Goal: Task Accomplishment & Management: Manage account settings

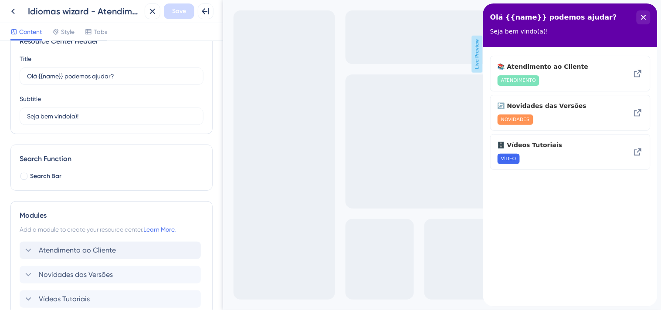
scroll to position [48, 0]
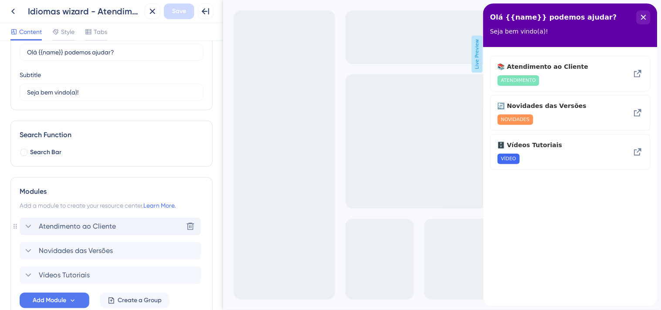
click at [30, 228] on icon at bounding box center [28, 226] width 10 height 10
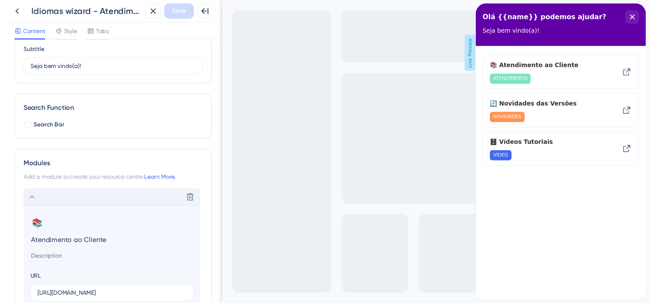
scroll to position [0, 0]
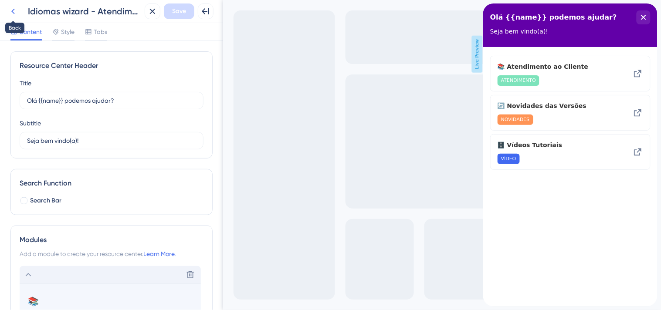
click at [12, 9] on icon at bounding box center [13, 11] width 10 height 10
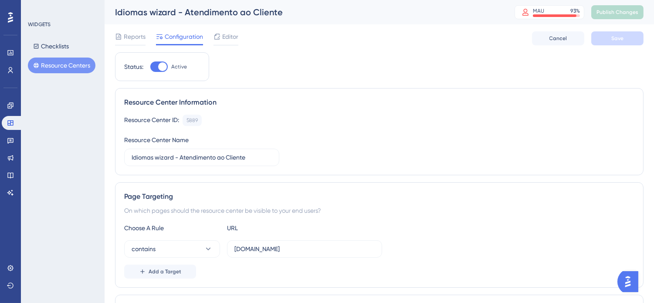
click at [68, 64] on button "Resource Centers" at bounding box center [62, 66] width 68 height 16
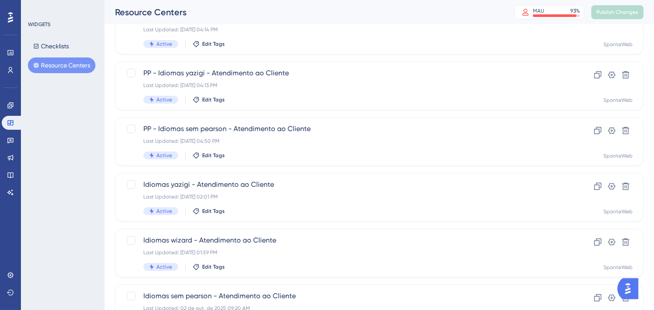
scroll to position [339, 0]
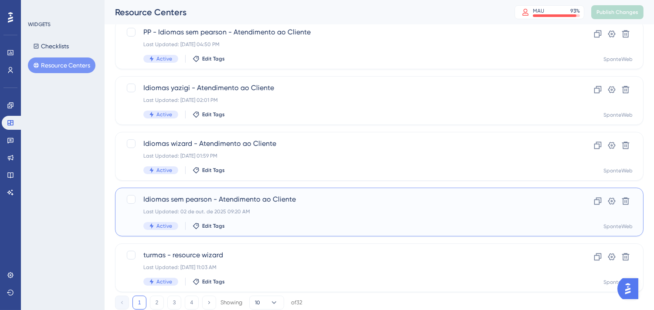
click at [332, 211] on div "Last Updated: 02 de out. de 2025 09:20 AM" at bounding box center [344, 211] width 402 height 7
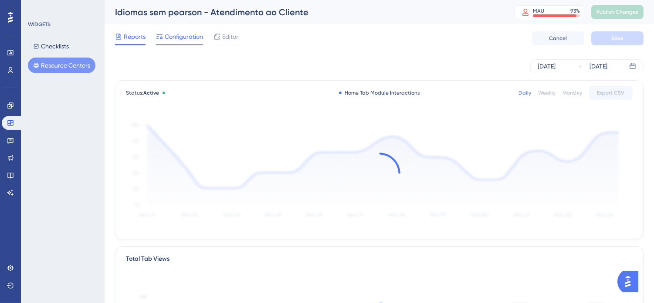
click at [175, 40] on span "Configuration" at bounding box center [184, 36] width 38 height 10
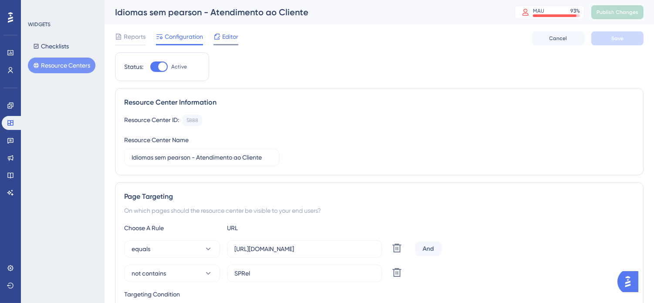
click at [227, 38] on span "Editor" at bounding box center [230, 36] width 16 height 10
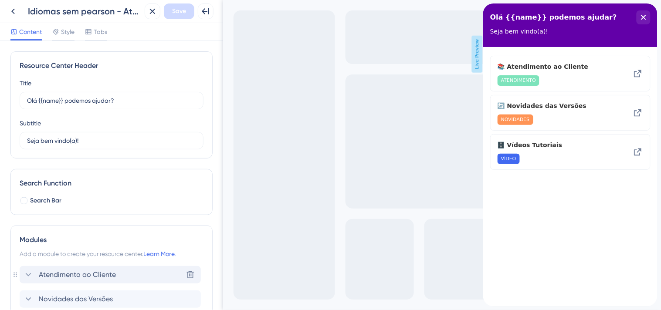
click at [54, 276] on span "Atendimento ao Cliente" at bounding box center [77, 275] width 77 height 10
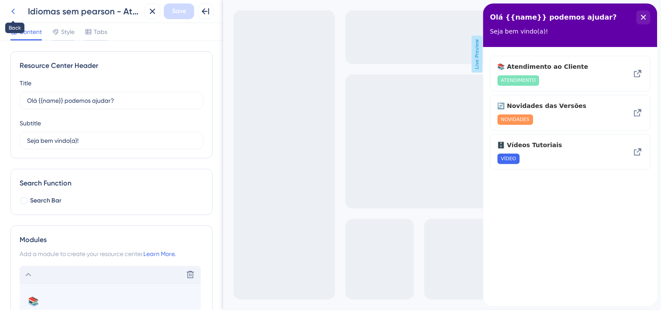
click at [12, 15] on icon at bounding box center [13, 11] width 10 height 10
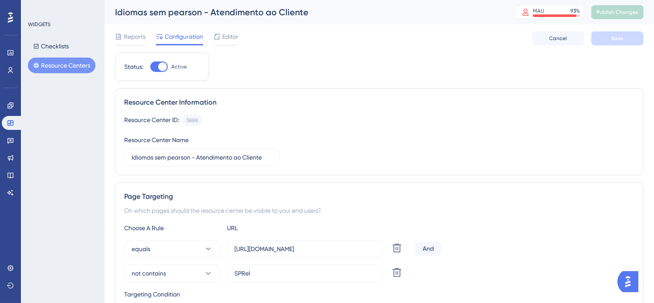
click at [84, 63] on button "Resource Centers" at bounding box center [62, 66] width 68 height 16
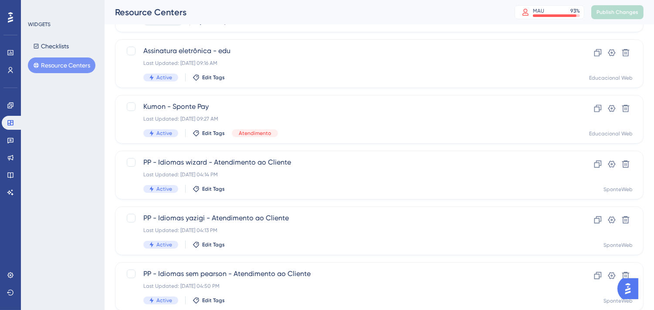
scroll to position [145, 0]
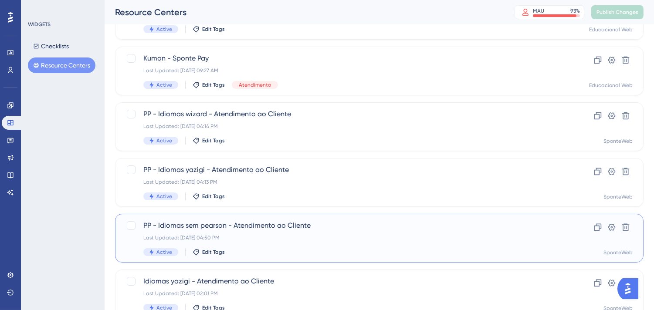
click at [345, 232] on div "PP - Idiomas sem pearson - Atendimento ao Cliente Last Updated: [DATE] 04:50 PM…" at bounding box center [344, 239] width 402 height 36
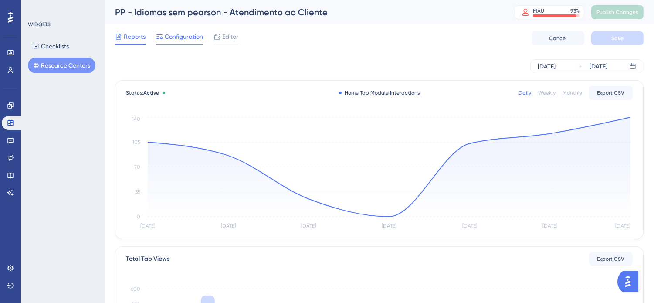
click at [194, 41] on span "Configuration" at bounding box center [184, 36] width 38 height 10
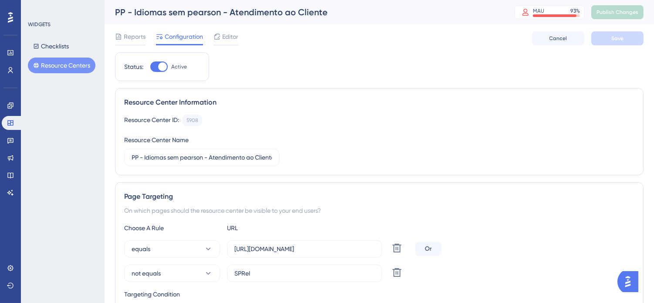
scroll to position [48, 0]
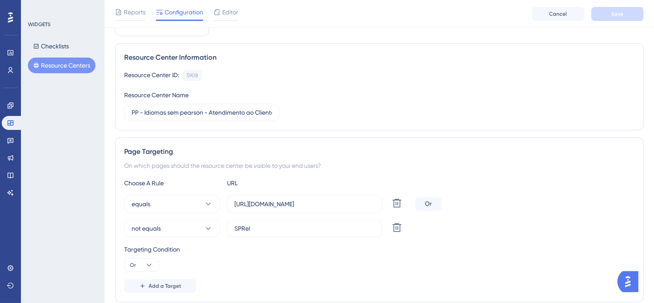
click at [46, 62] on button "Resource Centers" at bounding box center [62, 66] width 68 height 16
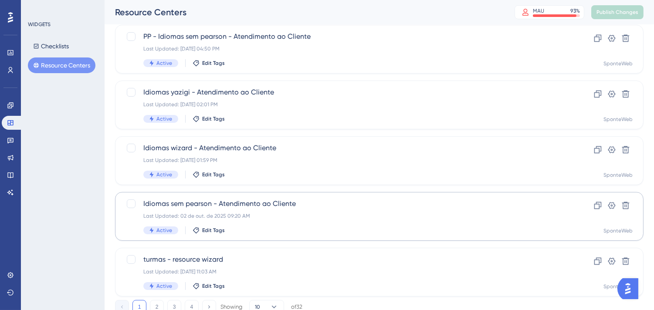
scroll to position [339, 0]
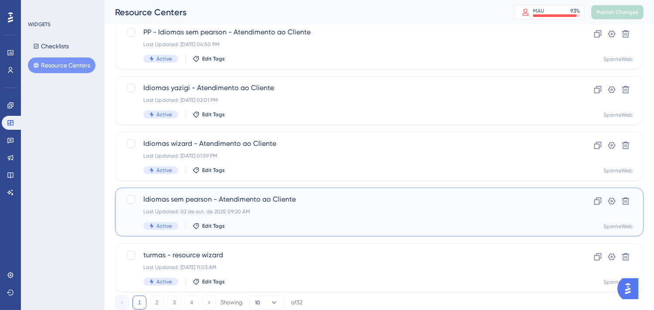
click at [296, 195] on span "Idiomas sem pearson - Atendimento ao Cliente" at bounding box center [344, 199] width 402 height 10
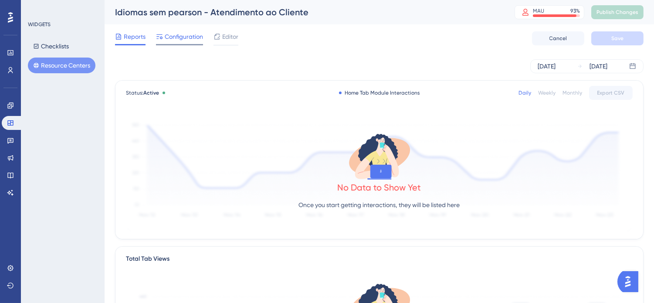
click at [180, 34] on span "Configuration" at bounding box center [184, 36] width 38 height 10
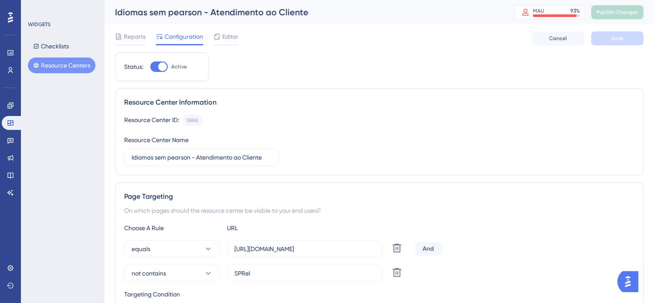
click at [73, 63] on button "Resource Centers" at bounding box center [62, 66] width 68 height 16
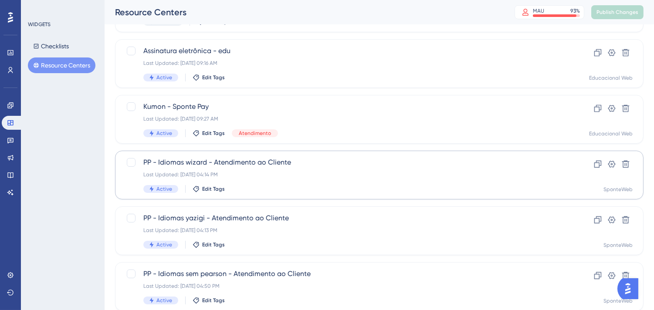
scroll to position [194, 0]
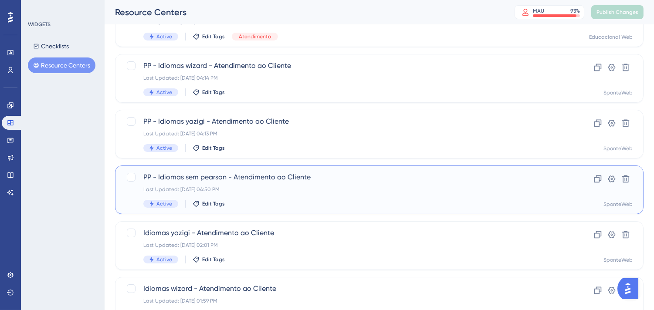
click at [347, 184] on div "PP - Idiomas sem pearson - Atendimento ao Cliente Last Updated: [DATE] 04:50 PM…" at bounding box center [344, 190] width 402 height 36
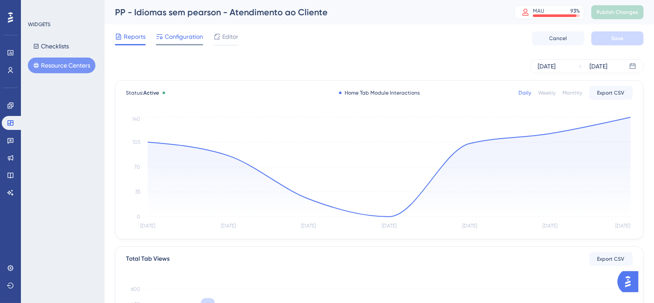
click at [196, 36] on span "Configuration" at bounding box center [184, 36] width 38 height 10
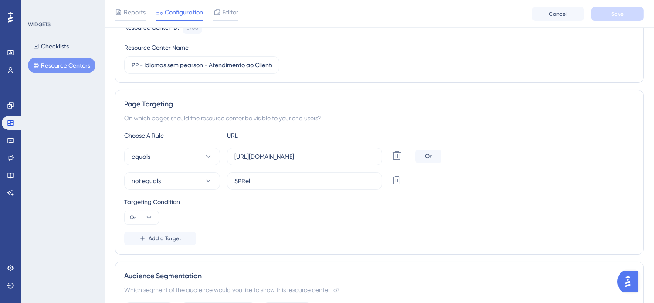
scroll to position [97, 0]
drag, startPoint x: 330, startPoint y: 154, endPoint x: 270, endPoint y: 154, distance: 59.3
click at [270, 154] on input "[URL][DOMAIN_NAME]" at bounding box center [305, 156] width 140 height 10
click at [311, 209] on div "Targeting Condition Or" at bounding box center [379, 210] width 511 height 28
drag, startPoint x: 260, startPoint y: 181, endPoint x: 203, endPoint y: 181, distance: 56.7
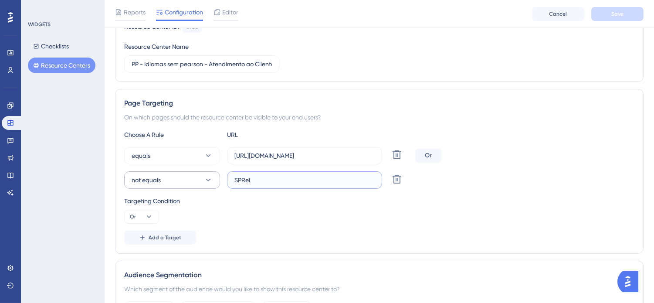
click at [203, 181] on div "not equals SPRel Delete" at bounding box center [268, 179] width 288 height 17
paste input "[URL][DOMAIN_NAME]"
drag, startPoint x: 269, startPoint y: 181, endPoint x: 257, endPoint y: 180, distance: 12.2
click at [257, 180] on input "[URL][DOMAIN_NAME]" at bounding box center [305, 180] width 140 height 10
click at [289, 207] on div "Targeting Condition Or" at bounding box center [379, 210] width 511 height 28
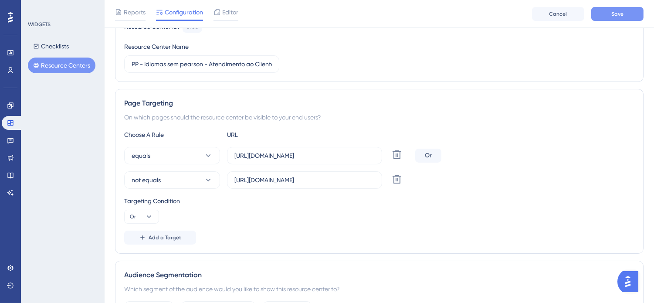
click at [629, 12] on button "Save" at bounding box center [618, 14] width 52 height 14
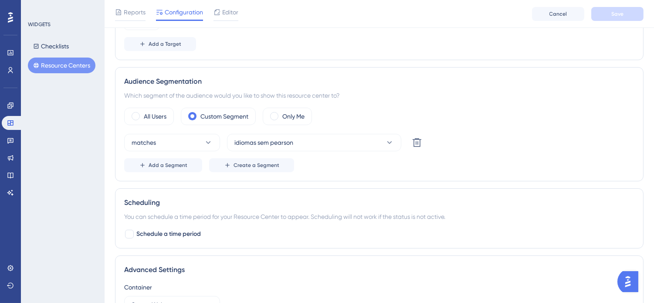
scroll to position [145, 0]
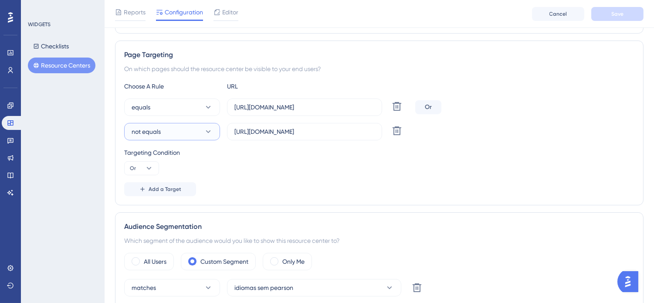
click at [194, 134] on button "not equals" at bounding box center [172, 131] width 96 height 17
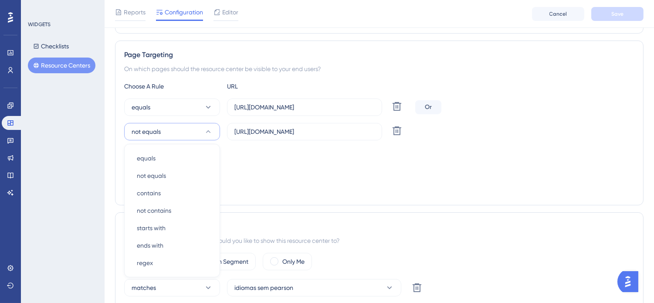
scroll to position [204, 0]
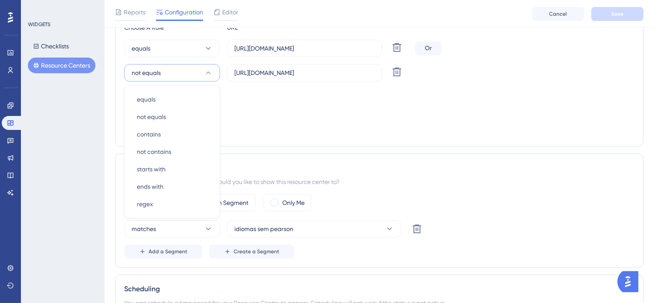
click at [301, 127] on div "Add a Target" at bounding box center [379, 130] width 511 height 14
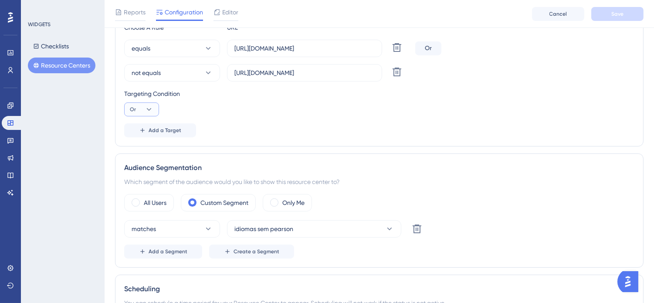
click at [145, 109] on icon at bounding box center [149, 109] width 9 height 9
click at [147, 136] on div "And And" at bounding box center [141, 134] width 17 height 17
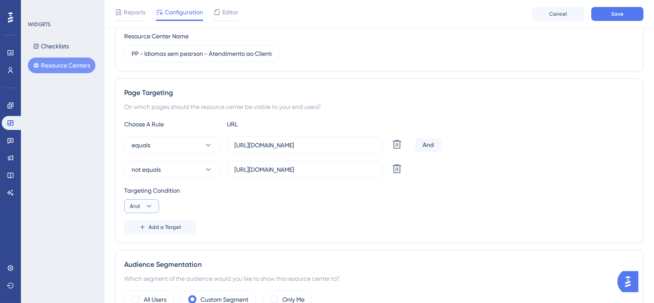
click at [147, 210] on icon at bounding box center [149, 206] width 9 height 9
click at [143, 234] on span "And" at bounding box center [138, 231] width 11 height 10
click at [419, 199] on div "Targeting Condition And" at bounding box center [379, 199] width 511 height 28
click at [624, 14] on button "Save" at bounding box center [618, 14] width 52 height 14
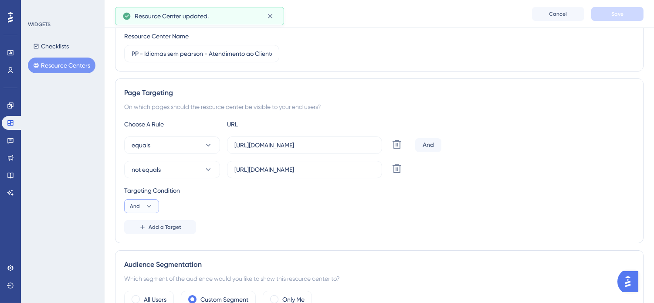
click at [145, 206] on icon at bounding box center [149, 206] width 9 height 9
click at [381, 210] on div "Targeting Condition And And And Or Or" at bounding box center [379, 199] width 511 height 28
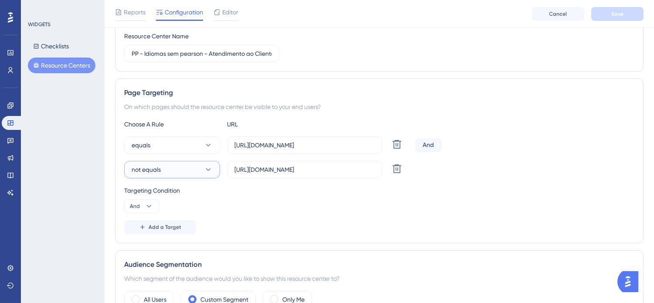
click at [194, 170] on button "not equals" at bounding box center [172, 169] width 96 height 17
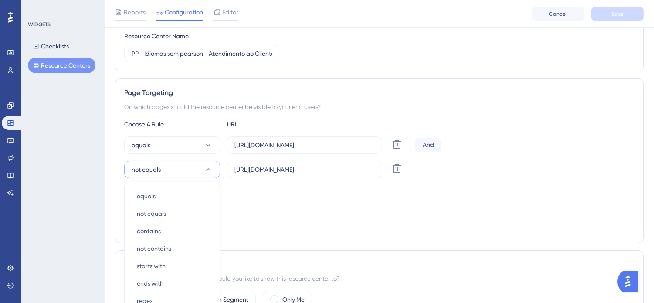
scroll to position [204, 0]
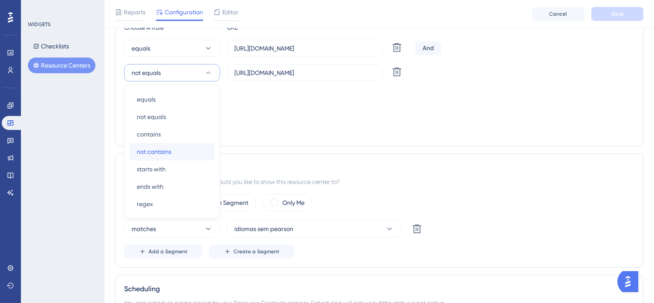
click at [181, 150] on div "not contains not contains" at bounding box center [172, 151] width 71 height 17
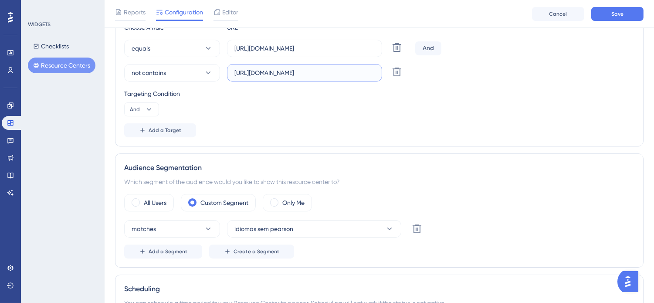
drag, startPoint x: 257, startPoint y: 72, endPoint x: 230, endPoint y: 75, distance: 27.2
click at [230, 75] on label "[URL][DOMAIN_NAME]" at bounding box center [304, 72] width 155 height 17
click at [272, 117] on div "Choose A Rule URL equals [URL][DOMAIN_NAME] Delete And not contains [URL][DOMAI…" at bounding box center [379, 79] width 511 height 115
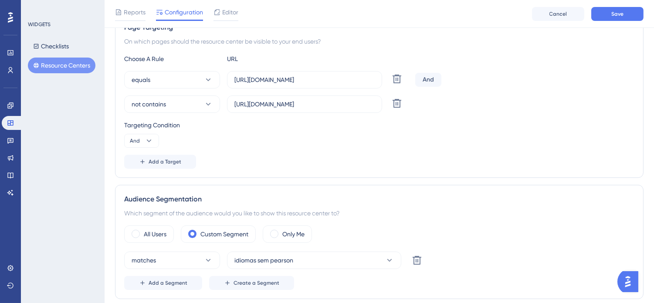
scroll to position [156, 0]
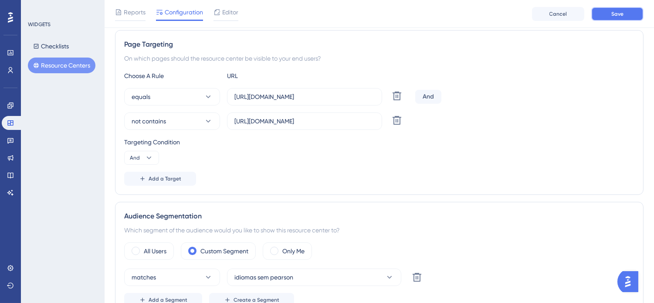
click at [611, 9] on button "Save" at bounding box center [618, 14] width 52 height 14
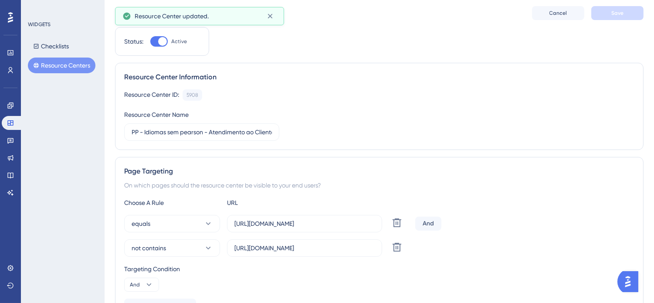
scroll to position [0, 0]
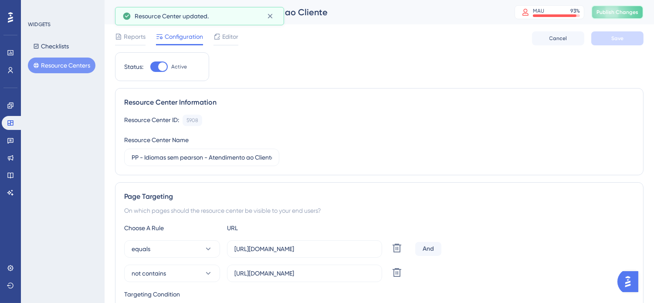
click at [627, 15] on span "Publish Changes" at bounding box center [618, 12] width 42 height 7
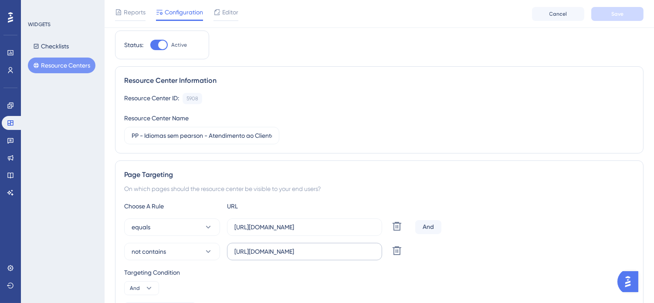
scroll to position [48, 0]
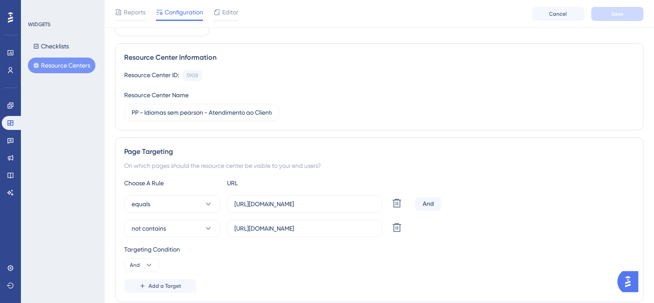
drag, startPoint x: 525, startPoint y: 223, endPoint x: 505, endPoint y: 220, distance: 20.3
click at [525, 222] on div "not contains [URL][DOMAIN_NAME] Delete" at bounding box center [379, 228] width 511 height 17
drag, startPoint x: 318, startPoint y: 227, endPoint x: 269, endPoint y: 229, distance: 49.3
click at [269, 229] on input "[URL][DOMAIN_NAME]" at bounding box center [305, 229] width 140 height 10
click at [612, 16] on span "Save" at bounding box center [618, 13] width 12 height 7
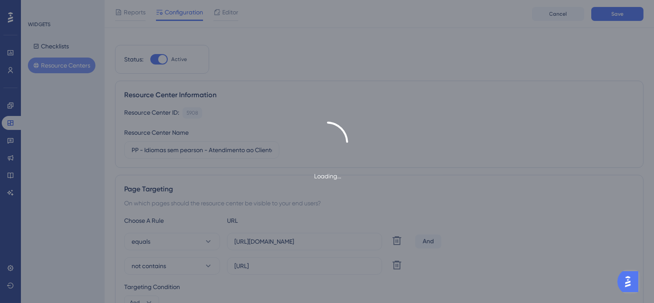
scroll to position [0, 0]
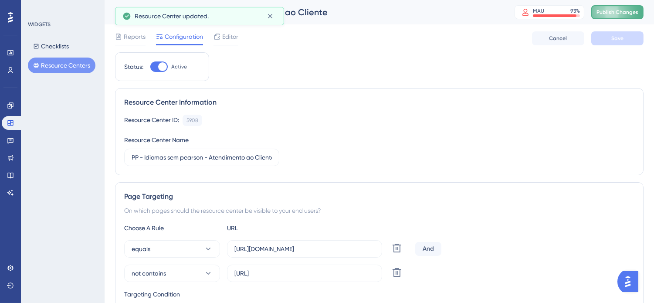
click at [628, 6] on button "Publish Changes" at bounding box center [618, 12] width 52 height 14
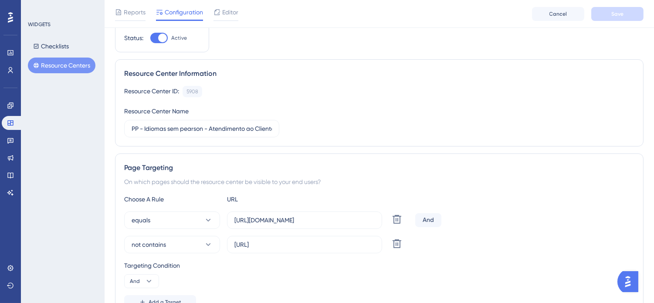
scroll to position [48, 0]
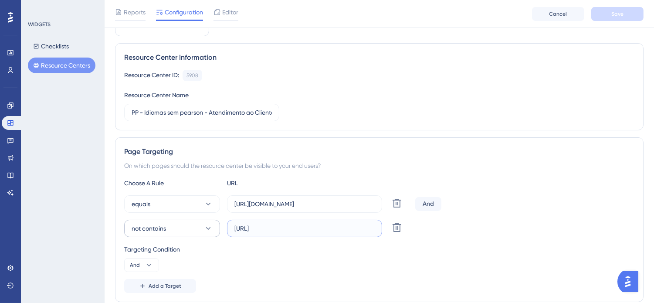
drag, startPoint x: 256, startPoint y: 229, endPoint x: 213, endPoint y: 232, distance: 43.2
click at [214, 231] on div "not contains [URL] Delete" at bounding box center [268, 228] width 288 height 17
drag, startPoint x: 598, startPoint y: 24, endPoint x: 602, endPoint y: 21, distance: 5.3
click at [599, 24] on div "Reports Configuration Editor Cancel Save" at bounding box center [380, 14] width 550 height 28
click at [606, 16] on button "Save" at bounding box center [618, 14] width 52 height 14
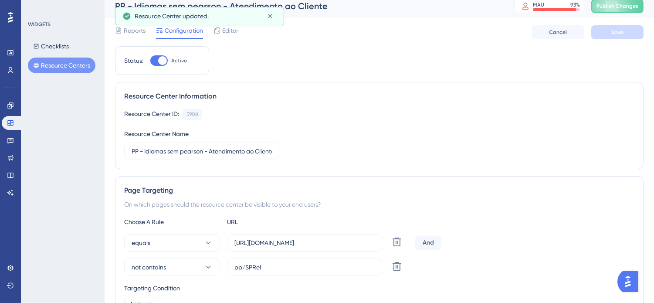
scroll to position [0, 0]
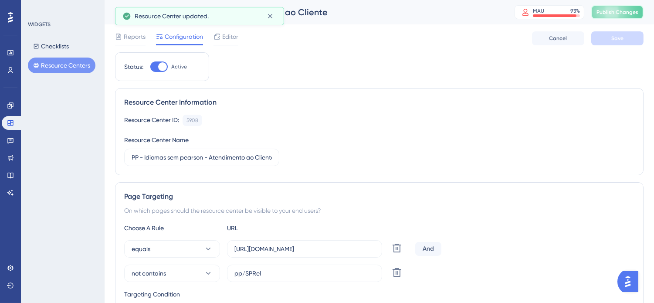
click at [631, 9] on span "Publish Changes" at bounding box center [618, 12] width 42 height 7
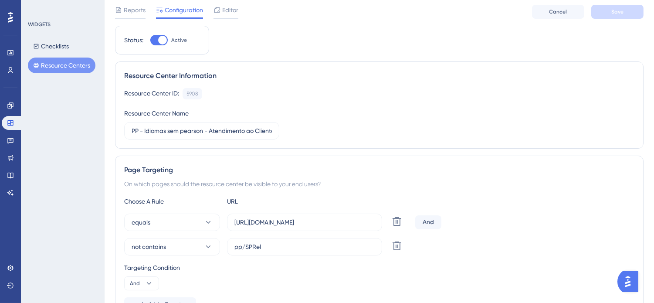
scroll to position [48, 0]
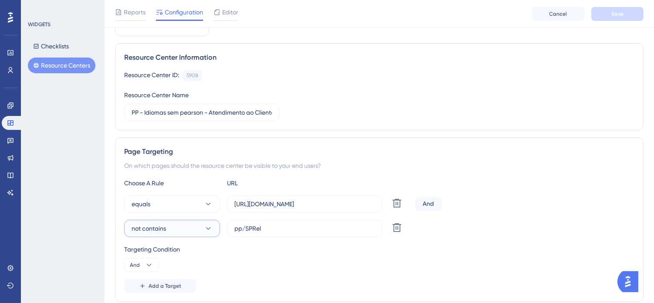
click at [202, 225] on button "not contains" at bounding box center [172, 228] width 96 height 17
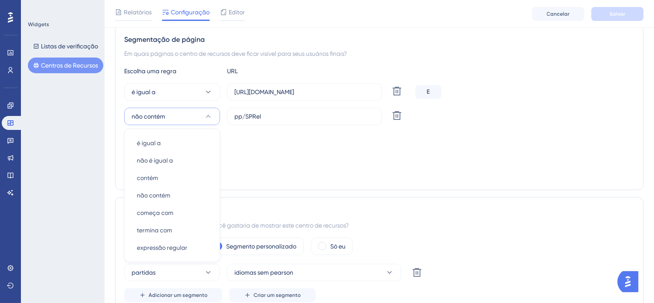
scroll to position [156, 0]
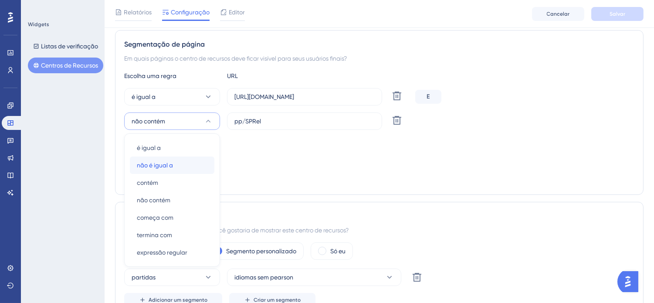
click at [177, 163] on div "não é igual a não é igual a" at bounding box center [172, 165] width 71 height 17
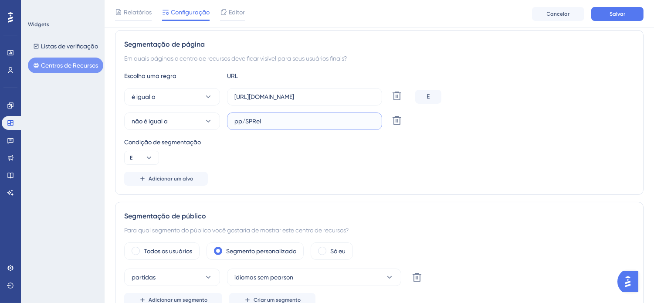
drag, startPoint x: 246, startPoint y: 120, endPoint x: 229, endPoint y: 131, distance: 19.6
click at [227, 120] on label "pp/SPRel" at bounding box center [304, 120] width 155 height 17
drag, startPoint x: 374, startPoint y: 169, endPoint x: 410, endPoint y: 156, distance: 38.3
click at [375, 169] on div "Escolha uma regra URL é igual a [URL][DOMAIN_NAME] Excluir E não é igual a SPRe…" at bounding box center [379, 128] width 511 height 115
click at [625, 9] on button "Salvar" at bounding box center [618, 14] width 52 height 14
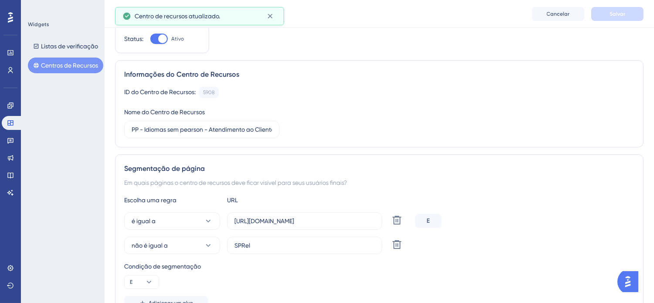
scroll to position [48, 0]
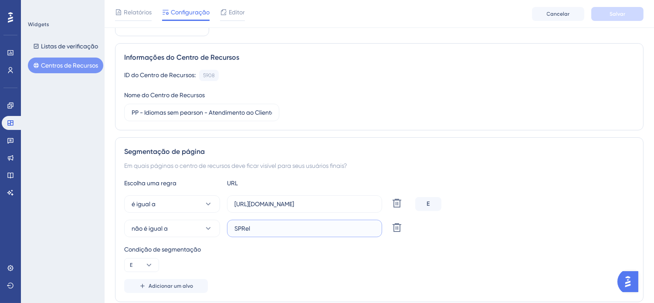
drag, startPoint x: 238, startPoint y: 224, endPoint x: 228, endPoint y: 225, distance: 10.1
click at [228, 225] on label "SPRel" at bounding box center [304, 228] width 155 height 17
paste input "[URL][DOMAIN_NAME]"
drag, startPoint x: 269, startPoint y: 228, endPoint x: 258, endPoint y: 231, distance: 11.6
click at [258, 229] on input "[URL][DOMAIN_NAME]" at bounding box center [305, 229] width 140 height 10
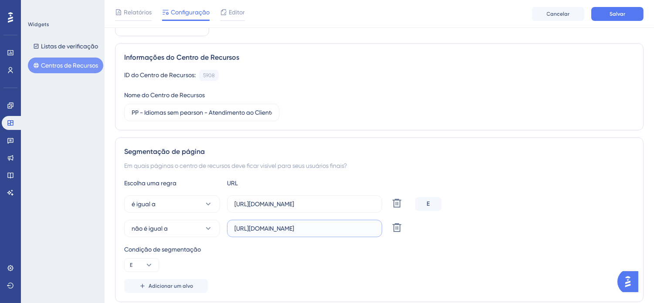
type input "[URL][DOMAIN_NAME]"
click at [539, 216] on div "é igual a [URL][DOMAIN_NAME] Excluir E não é igual a [URL][DOMAIN_NAME] Excluir" at bounding box center [379, 216] width 511 height 42
click at [612, 13] on font "Salvar" at bounding box center [618, 14] width 16 height 6
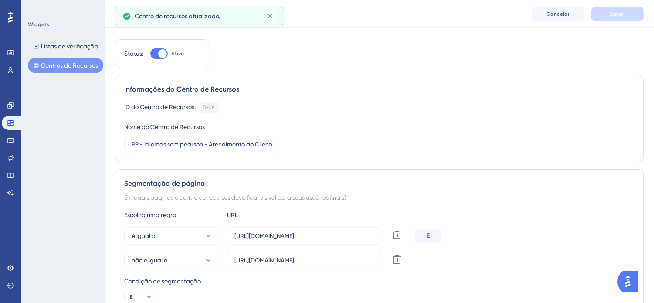
scroll to position [0, 0]
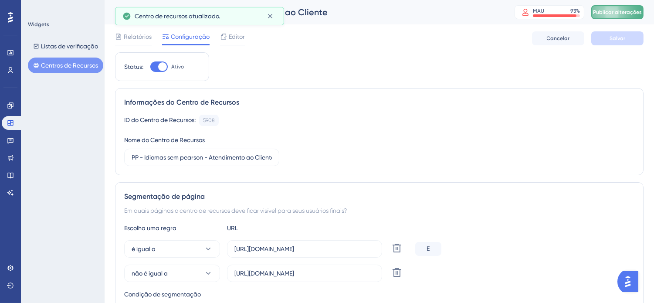
click at [626, 7] on button "Publicar alterações" at bounding box center [618, 12] width 52 height 14
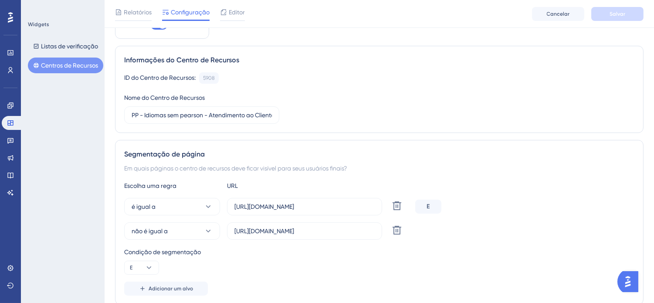
scroll to position [48, 0]
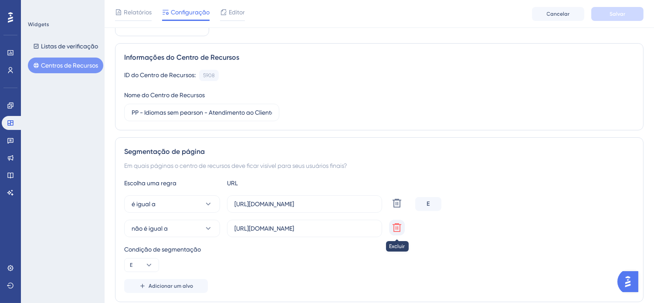
click at [399, 226] on icon at bounding box center [397, 227] width 10 height 10
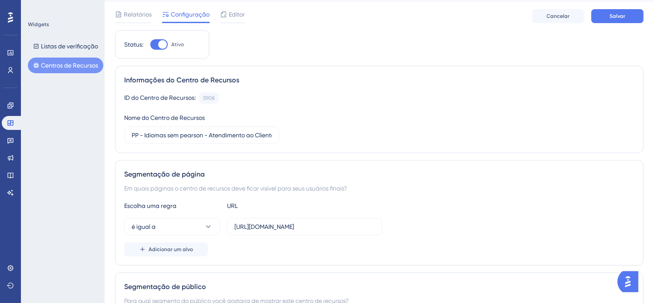
scroll to position [0, 0]
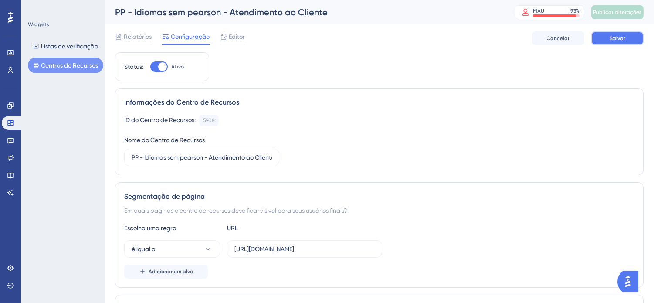
click at [604, 40] on button "Salvar" at bounding box center [618, 38] width 52 height 14
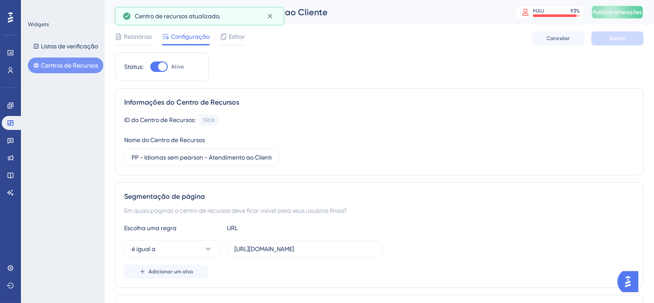
click at [632, 10] on font "Publicar alterações" at bounding box center [617, 12] width 49 height 6
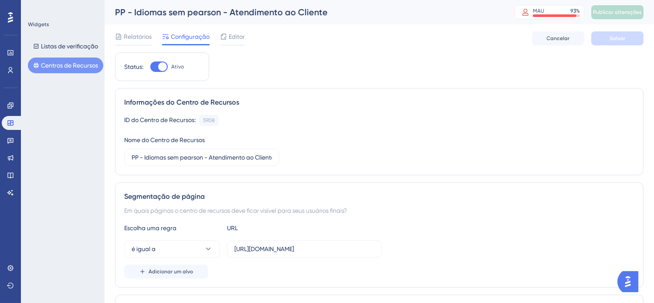
click at [58, 62] on font "Centros de Recursos" at bounding box center [69, 65] width 57 height 7
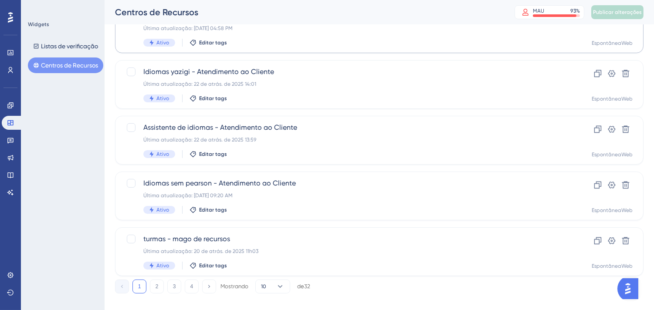
scroll to position [366, 0]
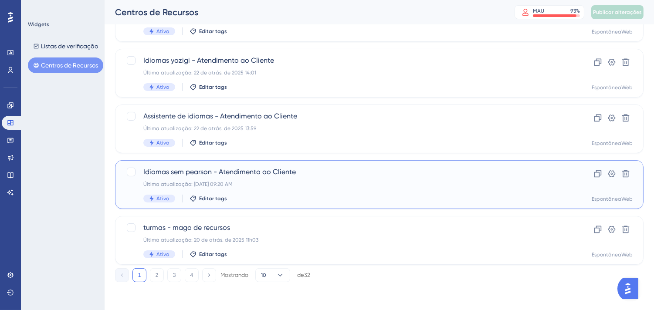
click at [311, 181] on div "Última atualização: [DATE] 09:20 AM" at bounding box center [344, 184] width 402 height 7
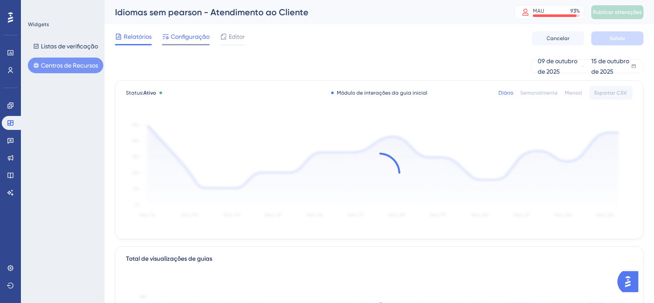
click at [206, 40] on font "Configuração" at bounding box center [190, 36] width 39 height 7
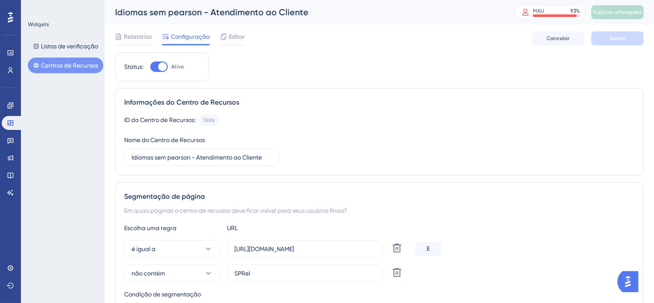
click at [56, 63] on font "Centros de Recursos" at bounding box center [69, 65] width 57 height 7
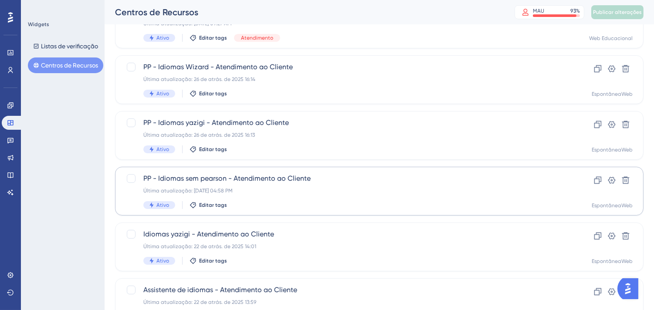
scroll to position [194, 0]
click at [363, 184] on div "PP - Idiomas sem pearson - Atendimento ao Cliente Última atualização: [DATE] 04…" at bounding box center [344, 190] width 402 height 36
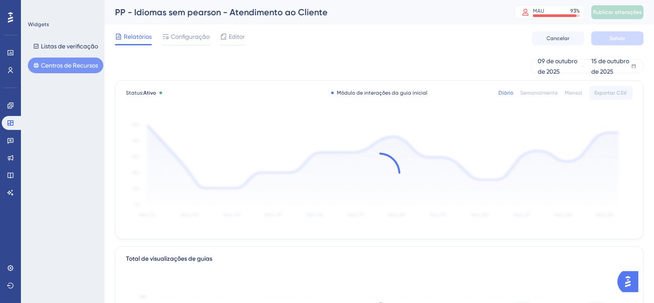
click at [78, 65] on font "Centros de Recursos" at bounding box center [69, 65] width 57 height 7
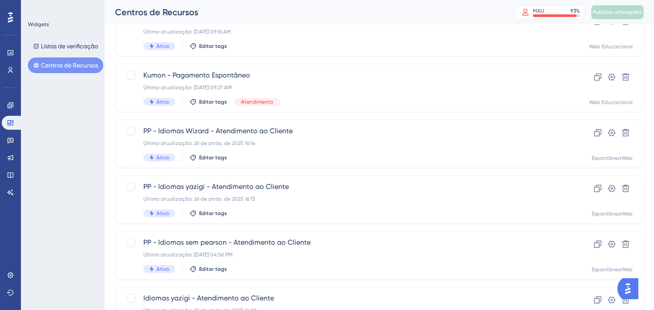
scroll to position [145, 0]
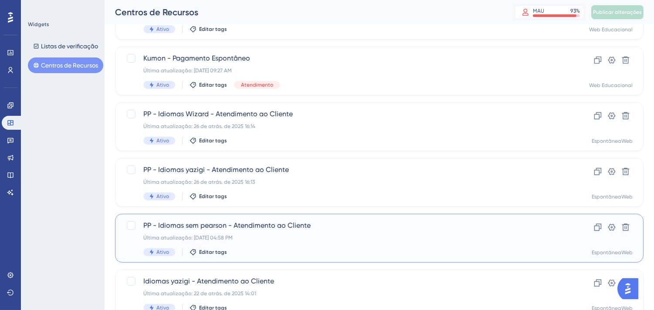
click at [385, 229] on span "PP - Idiomas sem pearson - Atendimento ao Cliente" at bounding box center [344, 226] width 402 height 10
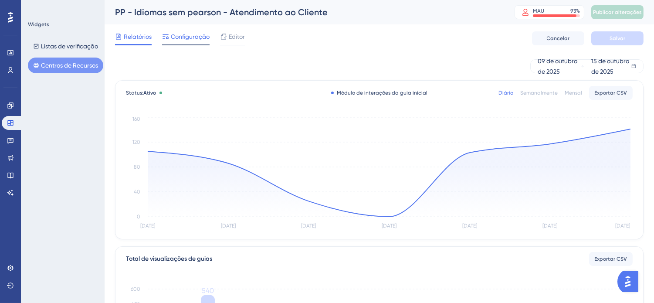
click at [181, 34] on font "Configuração" at bounding box center [190, 36] width 39 height 7
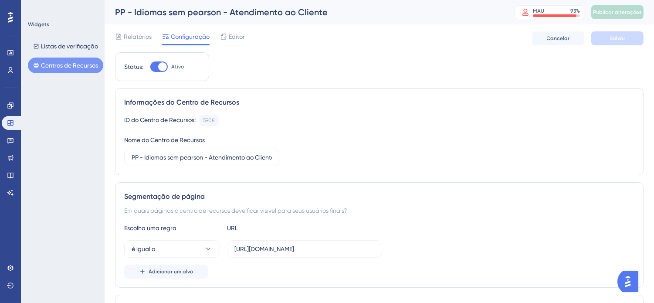
click at [58, 65] on font "Centros de Recursos" at bounding box center [69, 65] width 57 height 7
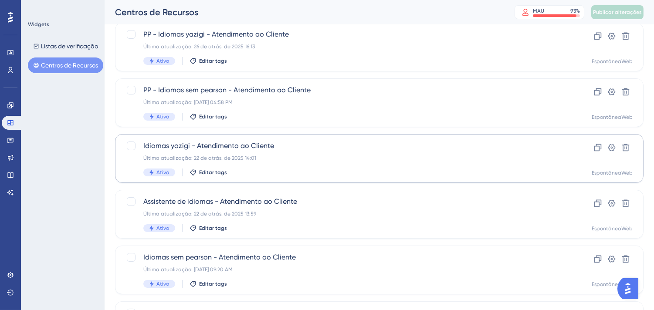
scroll to position [290, 0]
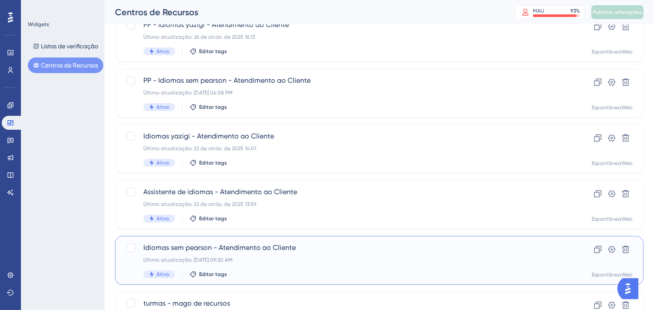
click at [342, 255] on div "Idiomas sem pearson - Atendimento ao Cliente Última atualização: [DATE] 09:20 A…" at bounding box center [344, 261] width 402 height 36
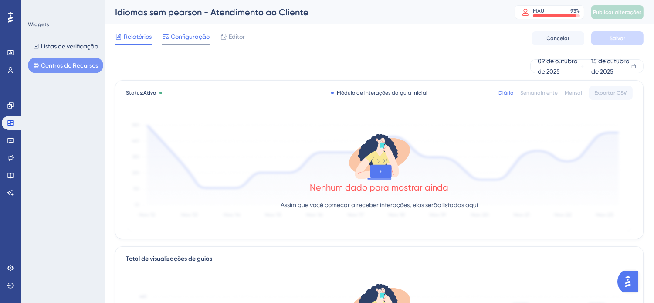
click at [198, 38] on font "Configuração" at bounding box center [190, 36] width 39 height 7
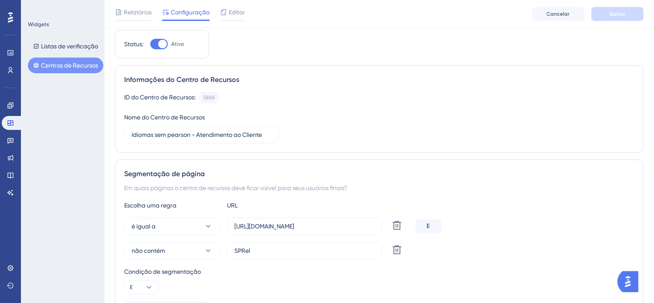
scroll to position [48, 0]
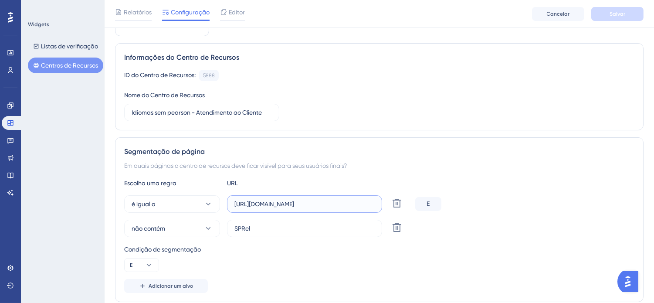
drag, startPoint x: 364, startPoint y: 199, endPoint x: 231, endPoint y: 201, distance: 133.4
click at [231, 201] on label "[URL][DOMAIN_NAME]" at bounding box center [304, 203] width 155 height 17
paste input "Home.aspx"
type input "[URL][DOMAIN_NAME]"
click at [581, 201] on div "é igual a [URL][DOMAIN_NAME] Excluir E" at bounding box center [379, 203] width 511 height 17
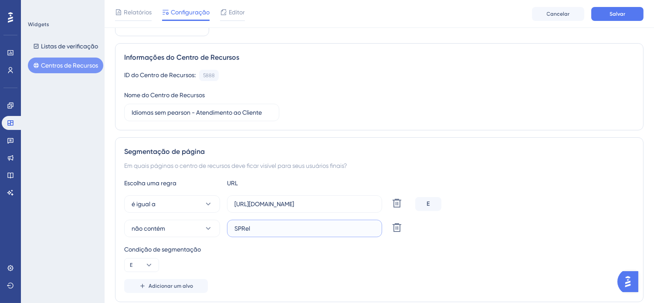
drag, startPoint x: 279, startPoint y: 230, endPoint x: 224, endPoint y: 234, distance: 55.5
click at [222, 230] on div "não contém SPRel Excluir" at bounding box center [268, 228] width 288 height 17
click at [189, 228] on button "não contém" at bounding box center [172, 228] width 96 height 17
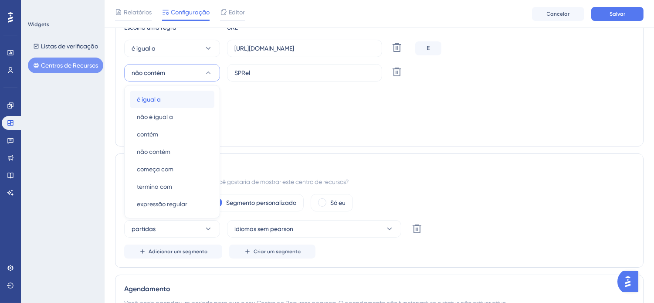
click at [166, 101] on div "é igual a é igual a" at bounding box center [172, 99] width 71 height 17
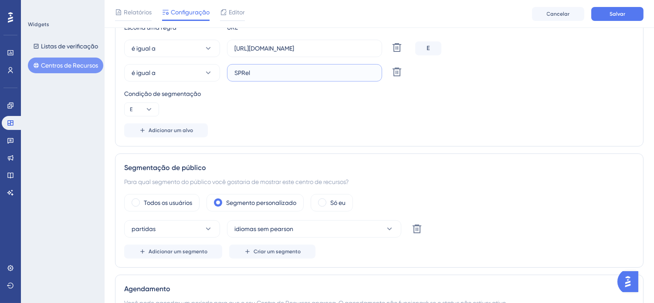
paste input "[URL][DOMAIN_NAME]"
type input "[URL][DOMAIN_NAME]"
click at [376, 129] on div "Adicionar um alvo" at bounding box center [379, 130] width 511 height 14
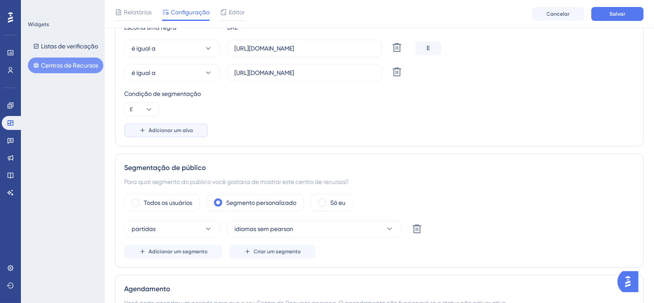
click at [167, 129] on font "Adicionar um alvo" at bounding box center [171, 130] width 44 height 6
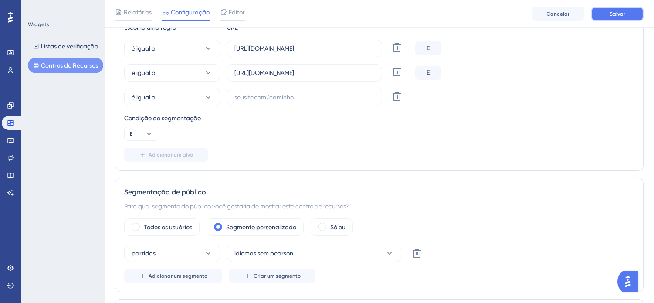
click at [613, 13] on font "Salvar" at bounding box center [618, 14] width 16 height 6
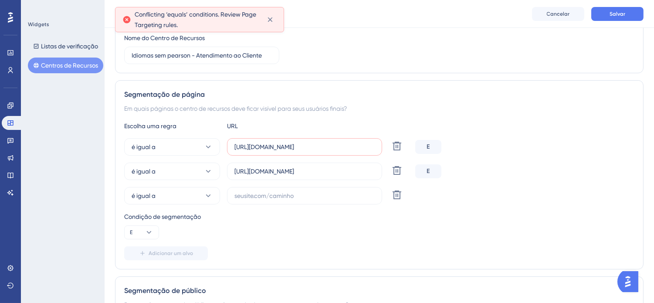
scroll to position [101, 0]
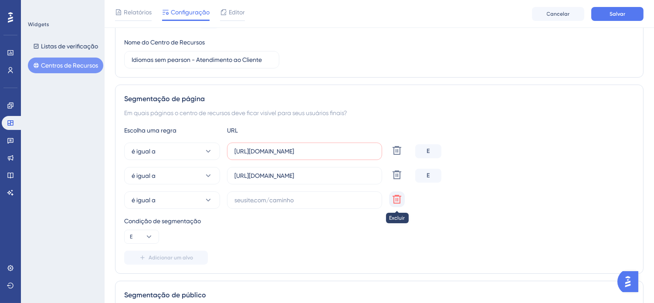
click at [400, 201] on icon at bounding box center [397, 199] width 9 height 9
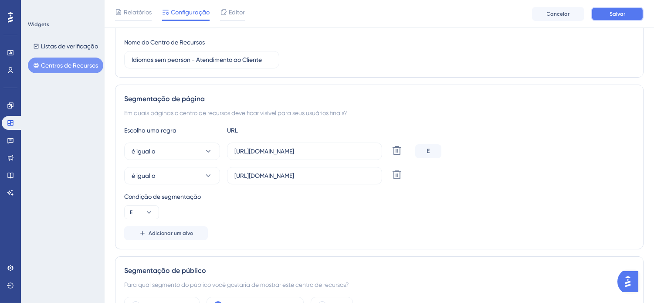
click at [608, 14] on button "Salvar" at bounding box center [618, 14] width 52 height 14
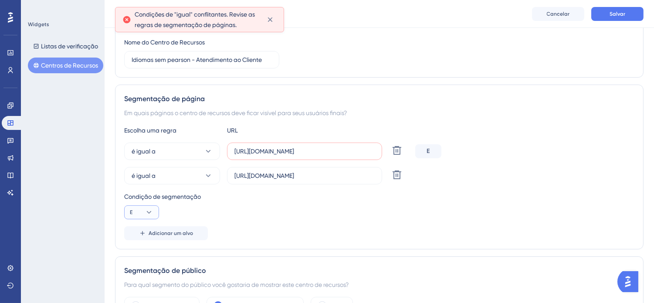
click at [143, 211] on button "E" at bounding box center [141, 212] width 35 height 14
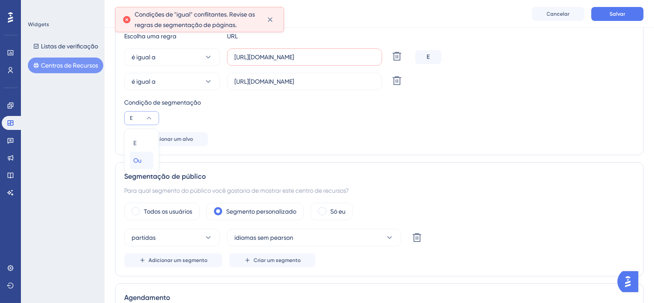
click at [142, 159] on div "Ou Ou" at bounding box center [141, 160] width 17 height 17
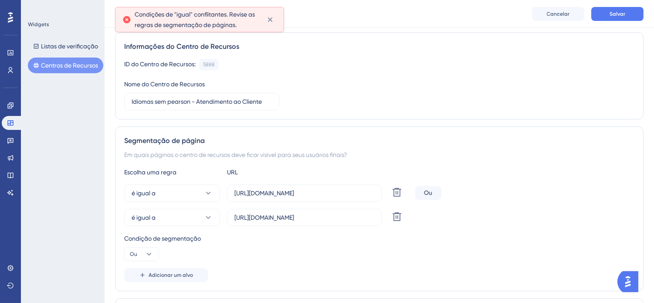
scroll to position [4, 0]
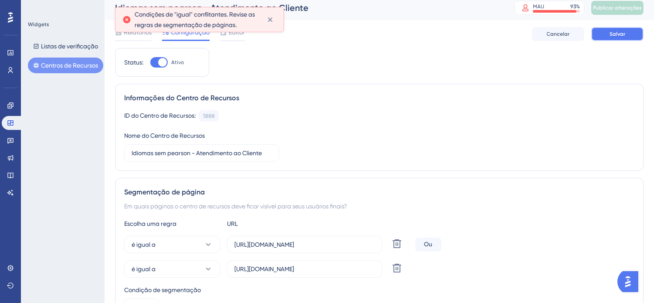
click at [624, 31] on font "Salvar" at bounding box center [618, 34] width 16 height 6
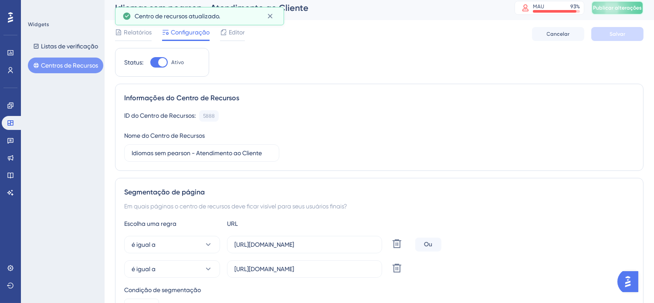
click at [633, 8] on font "Publicar alterações" at bounding box center [617, 8] width 49 height 6
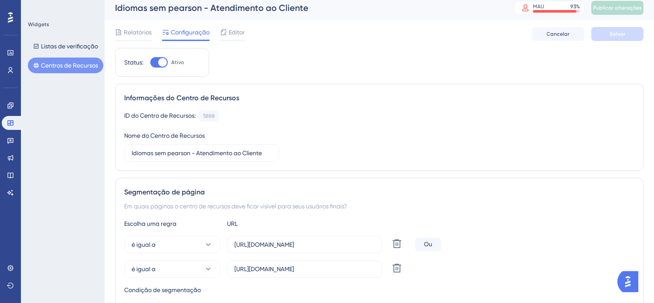
click at [531, 230] on div "Escolha uma regra URL é igual a [URL][DOMAIN_NAME] Excluir Ou é igual a [URL][D…" at bounding box center [379, 275] width 511 height 115
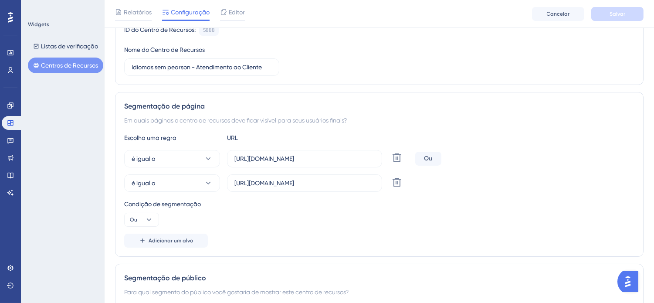
scroll to position [101, 0]
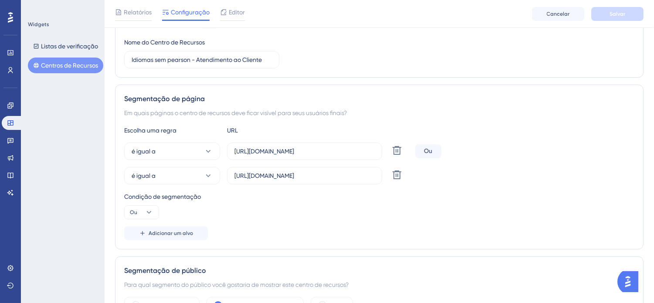
click at [529, 205] on div "Condição de segmentação Ou" at bounding box center [379, 205] width 511 height 28
click at [525, 199] on div "Condição de segmentação" at bounding box center [379, 196] width 511 height 10
click at [456, 202] on div "Condição de segmentação Ou" at bounding box center [379, 205] width 511 height 28
click at [57, 65] on font "Centros de Recursos" at bounding box center [69, 65] width 57 height 7
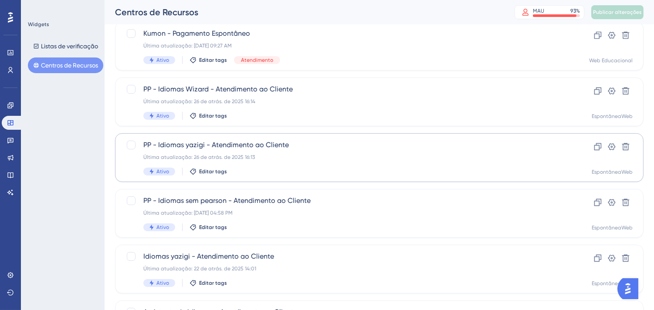
scroll to position [194, 0]
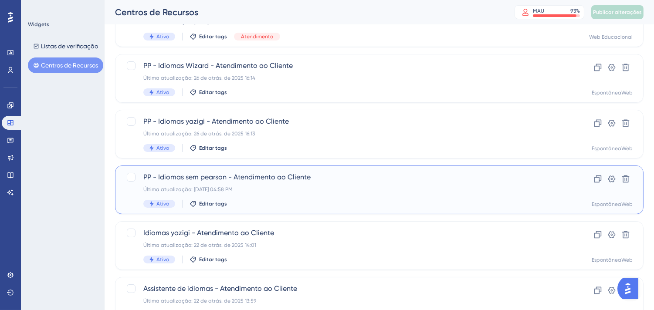
click at [377, 181] on span "PP - Idiomas sem pearson - Atendimento ao Cliente" at bounding box center [344, 177] width 402 height 10
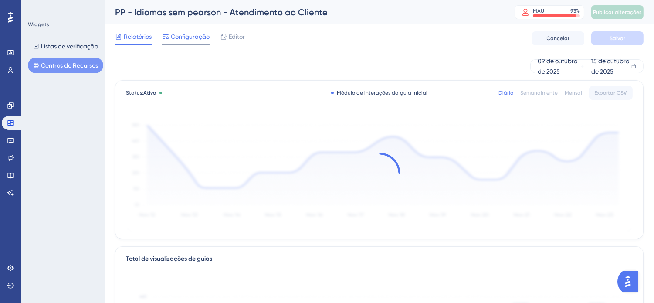
click at [188, 37] on font "Configuração" at bounding box center [190, 36] width 39 height 7
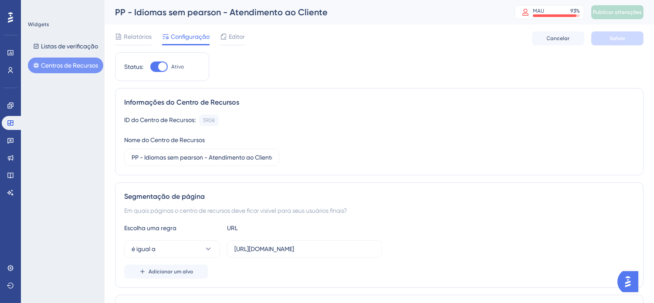
click at [62, 62] on font "Centros de Recursos" at bounding box center [69, 65] width 57 height 7
